Goal: Task Accomplishment & Management: Use online tool/utility

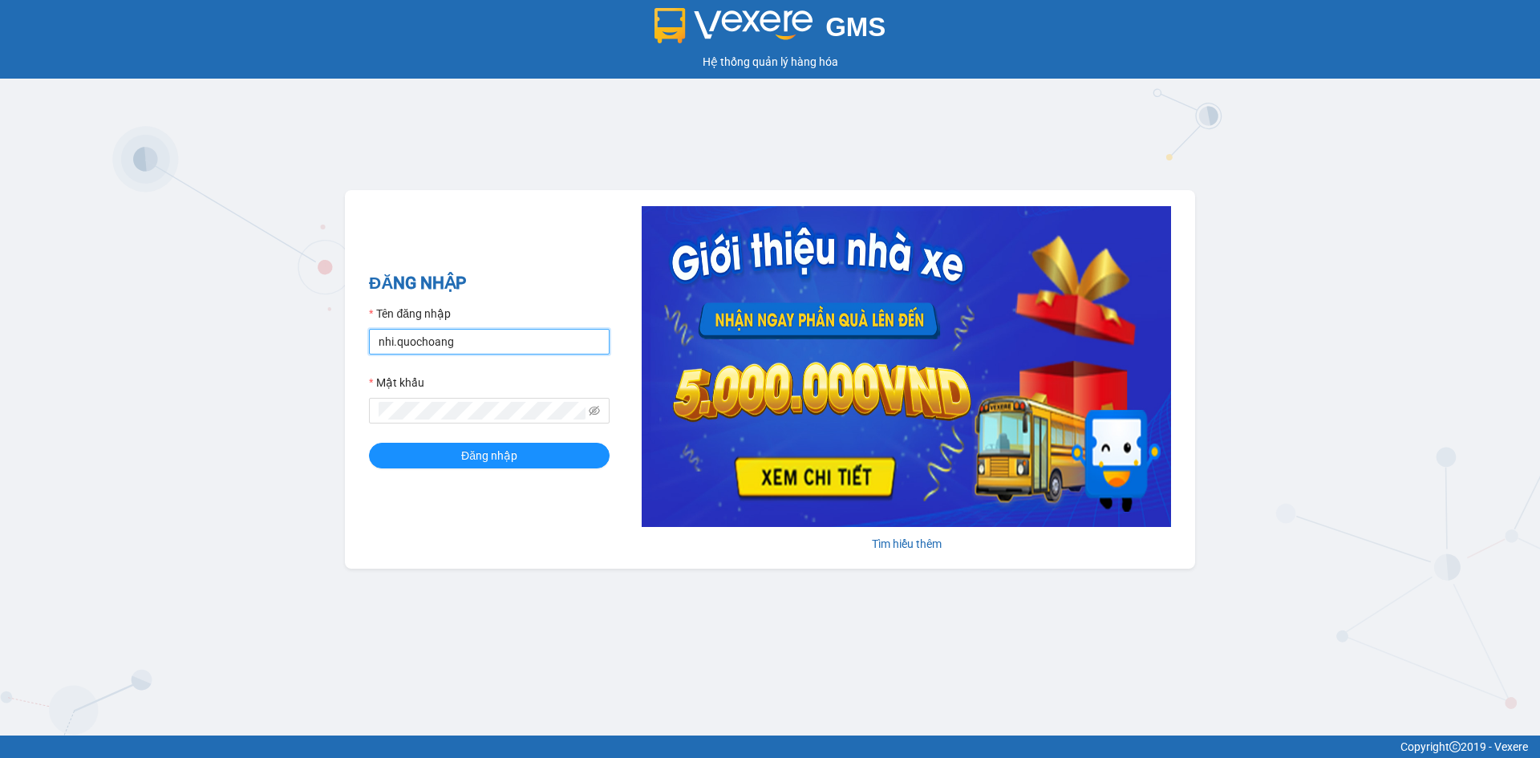
click at [470, 344] on input "nhi.quochoang" at bounding box center [489, 342] width 241 height 26
type input "haiyen.quochoang"
click at [369, 443] on button "Đăng nhập" at bounding box center [489, 456] width 241 height 26
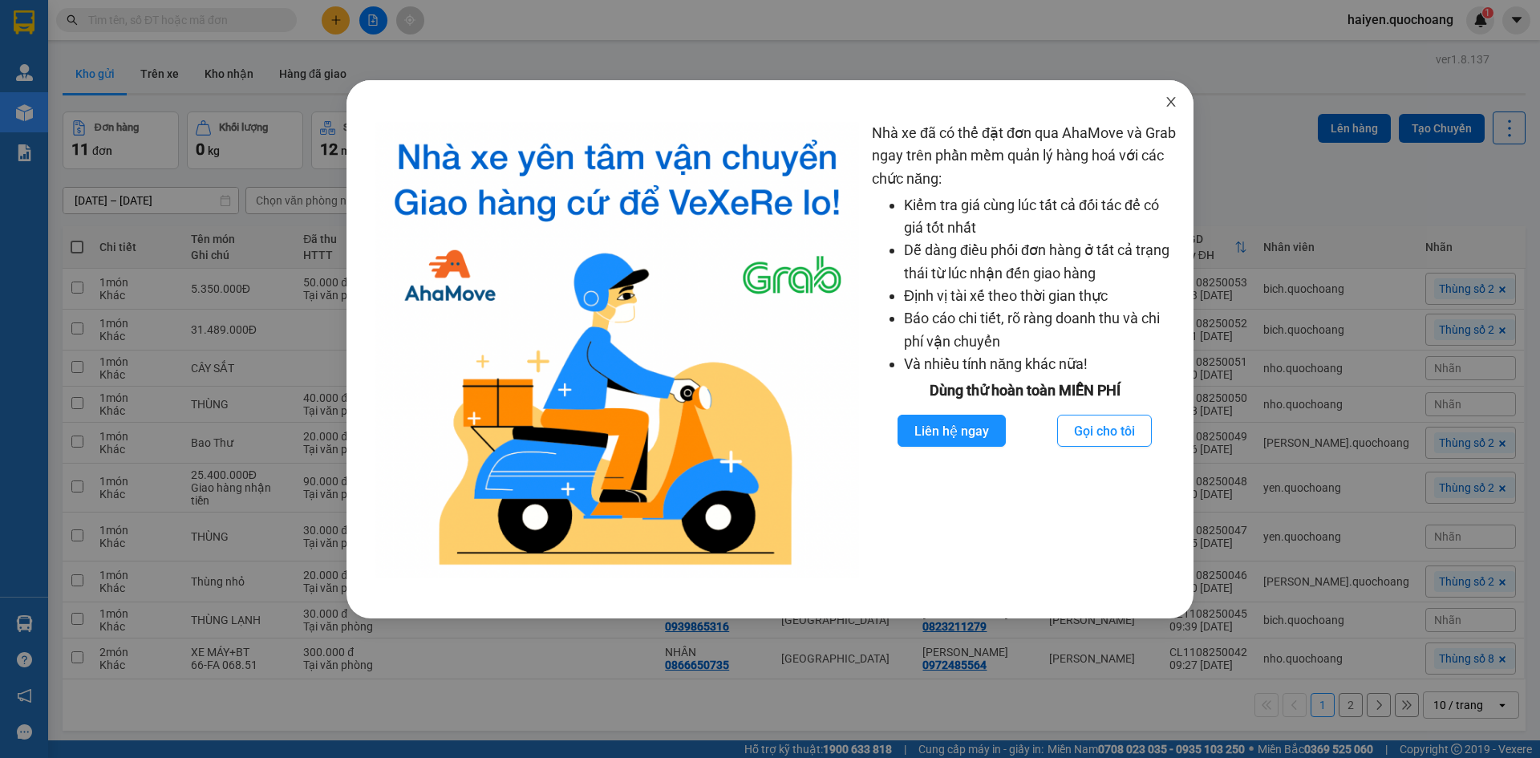
click at [1172, 99] on icon "close" at bounding box center [1171, 101] width 13 height 13
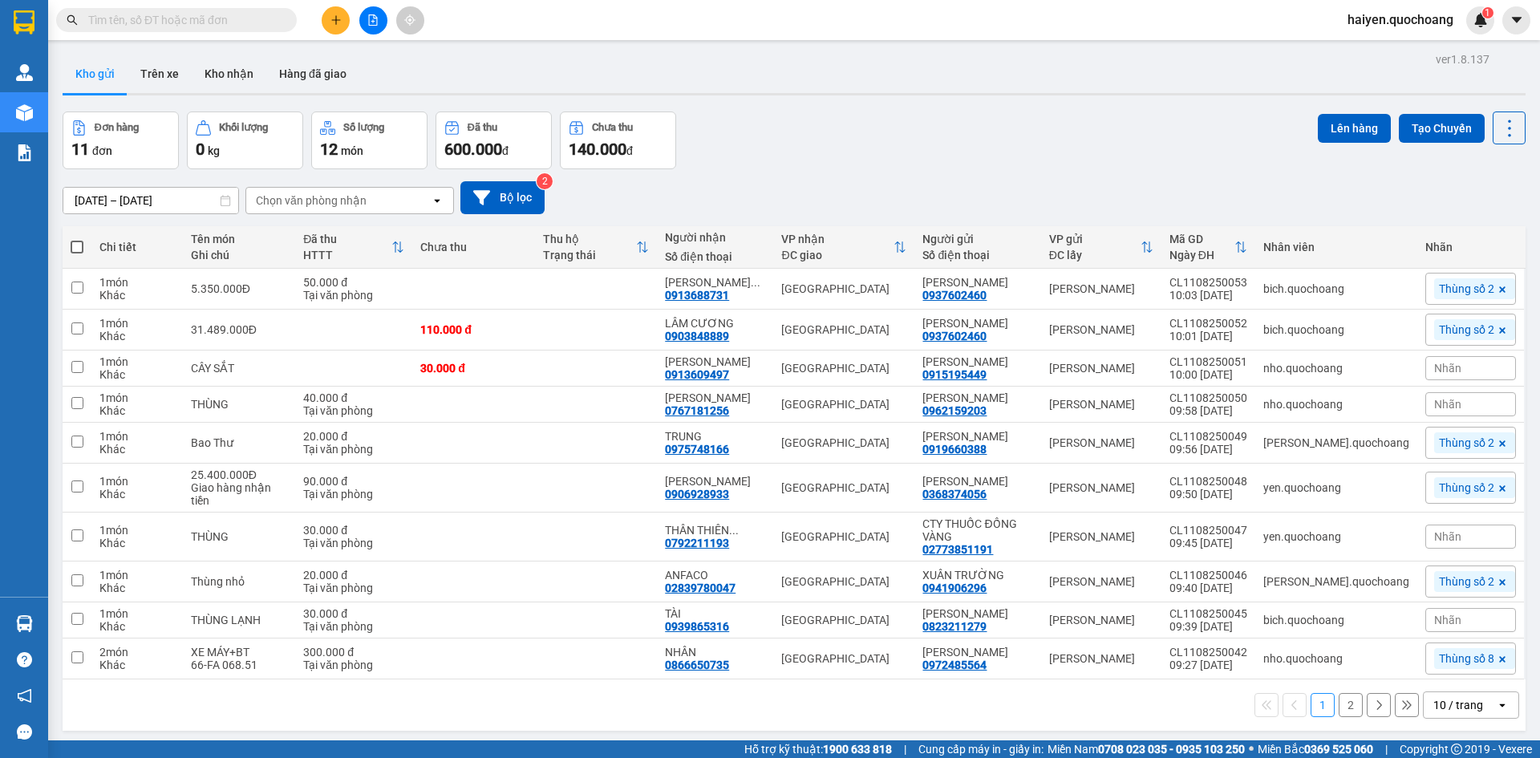
click at [160, 20] on input "text" at bounding box center [182, 20] width 189 height 18
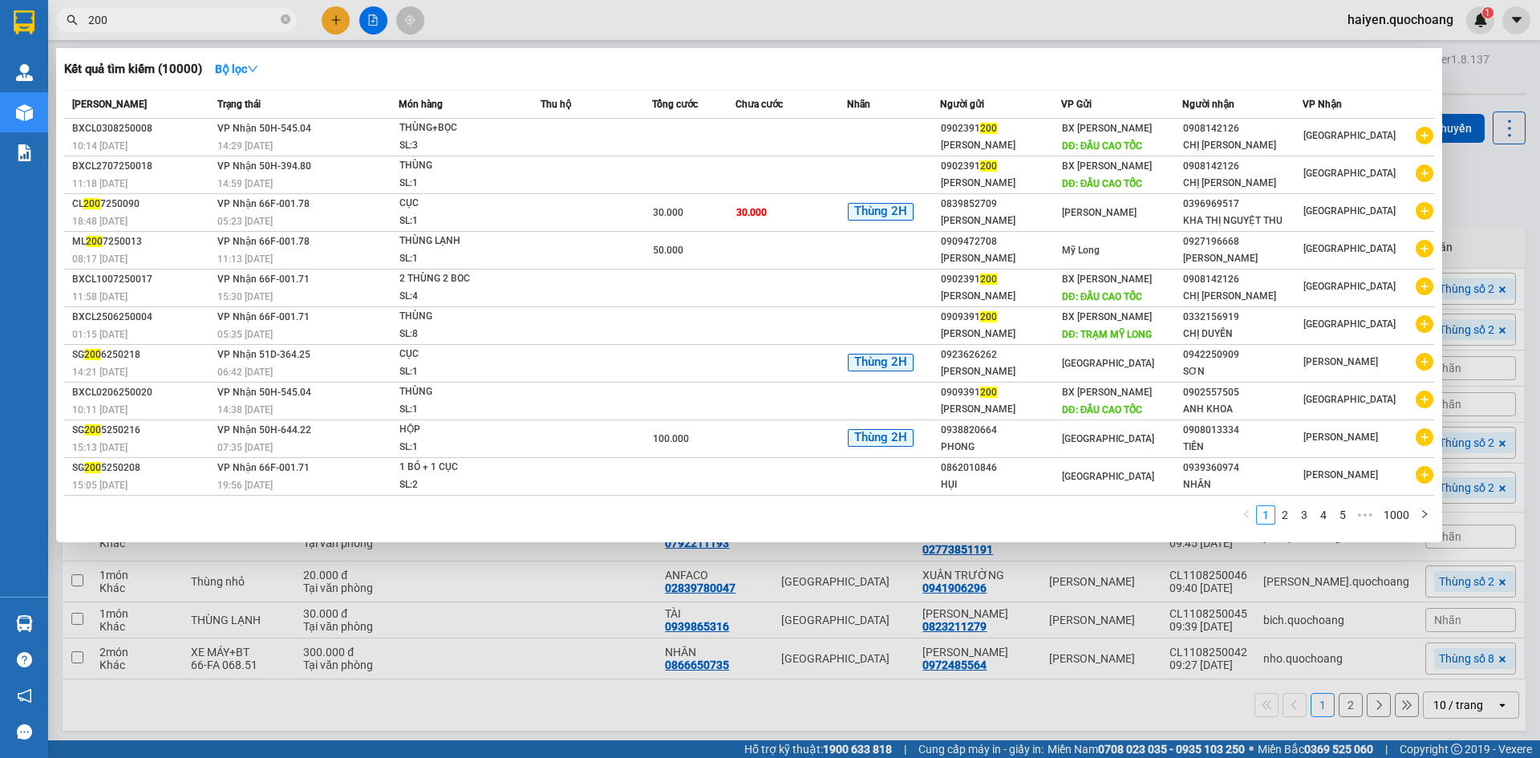
type input "200"
